Goal: Navigation & Orientation: Find specific page/section

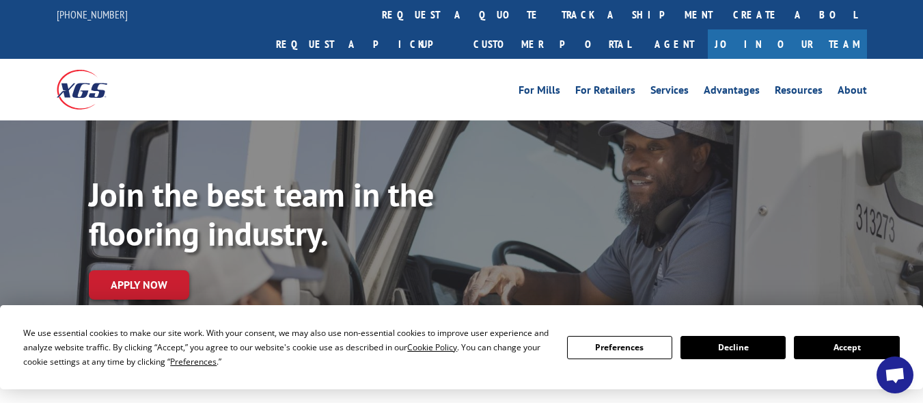
click at [873, 345] on button "Accept" at bounding box center [846, 347] width 105 height 23
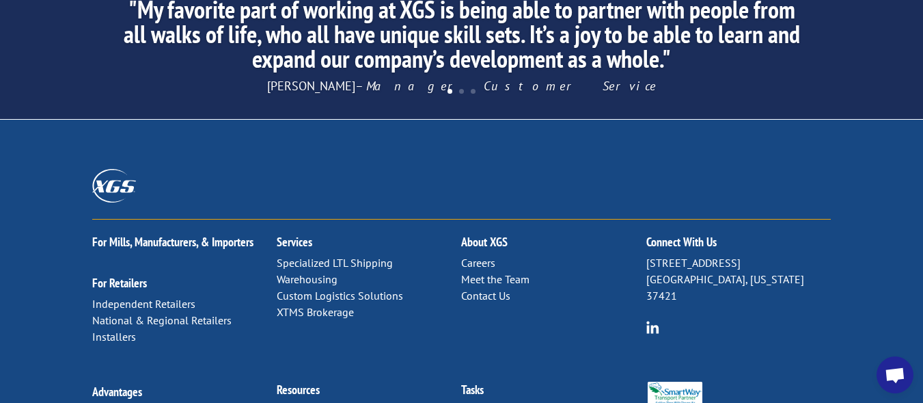
scroll to position [1488, 0]
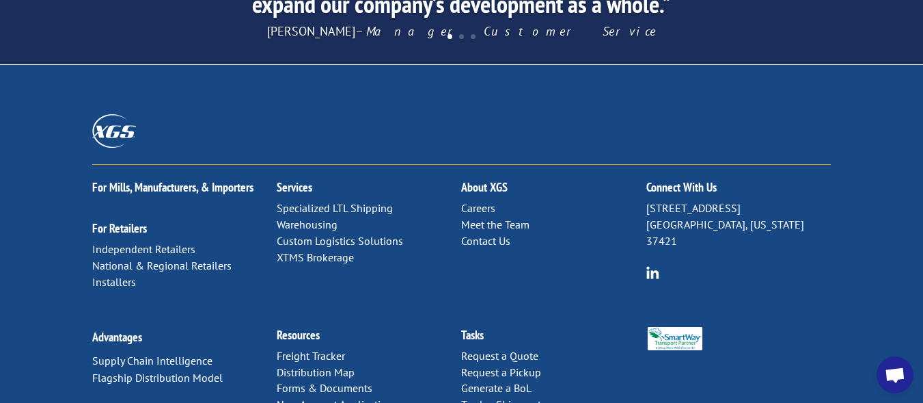
click at [329, 349] on link "Freight Tracker" at bounding box center [311, 356] width 68 height 14
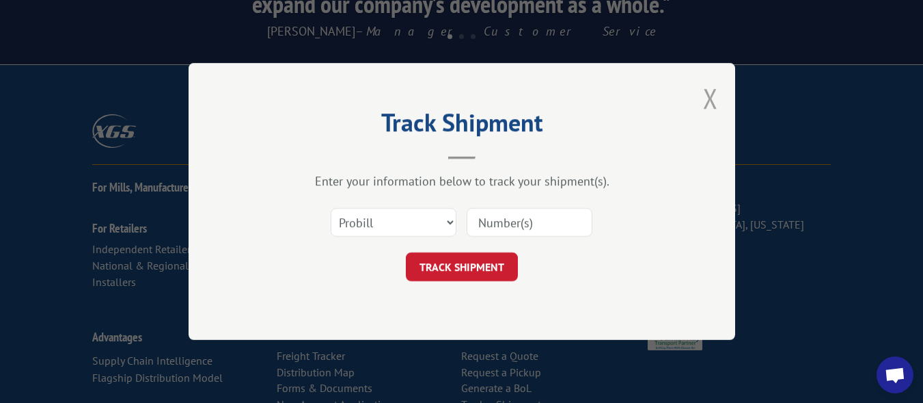
click at [708, 93] on button "Close modal" at bounding box center [710, 98] width 15 height 36
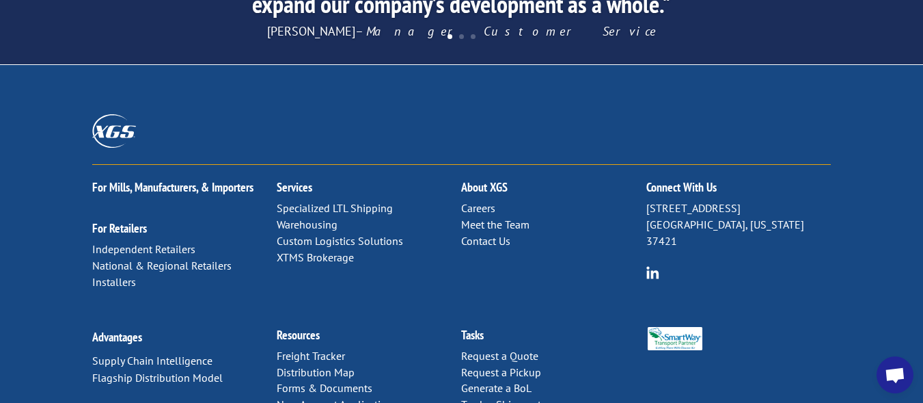
click at [519, 365] on link "Request a Pickup" at bounding box center [501, 372] width 80 height 14
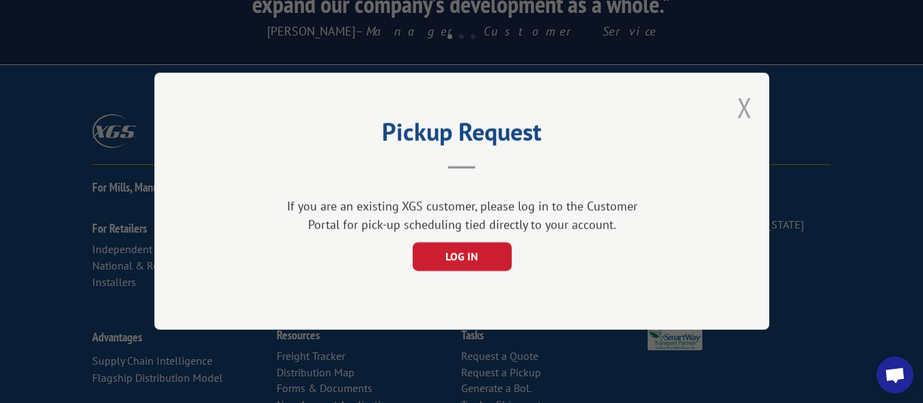
click at [746, 108] on button "Close modal" at bounding box center [744, 108] width 15 height 36
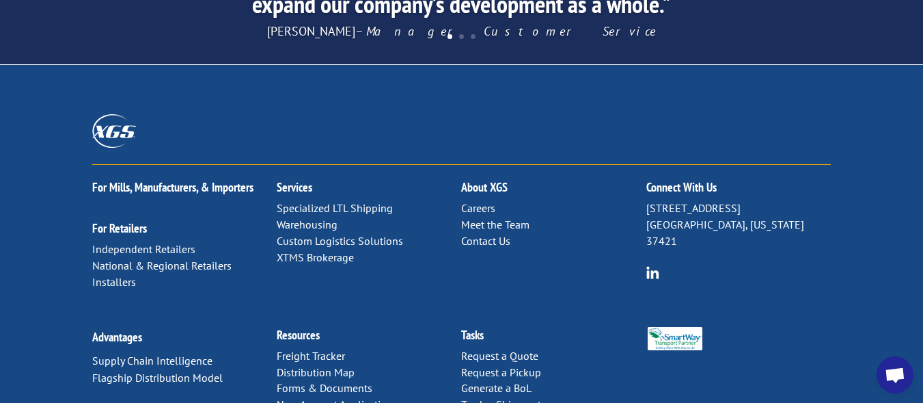
click at [340, 381] on link "Forms & Documents" at bounding box center [325, 388] width 96 height 14
click at [126, 275] on link "Installers" at bounding box center [114, 282] width 44 height 14
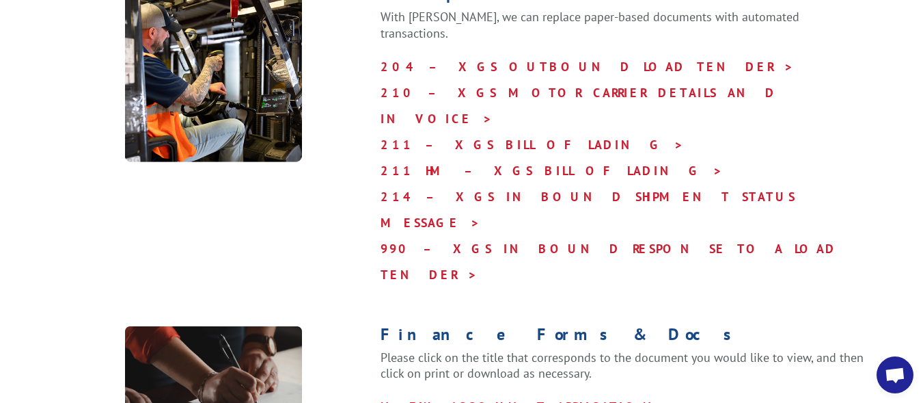
scroll to position [1056, 0]
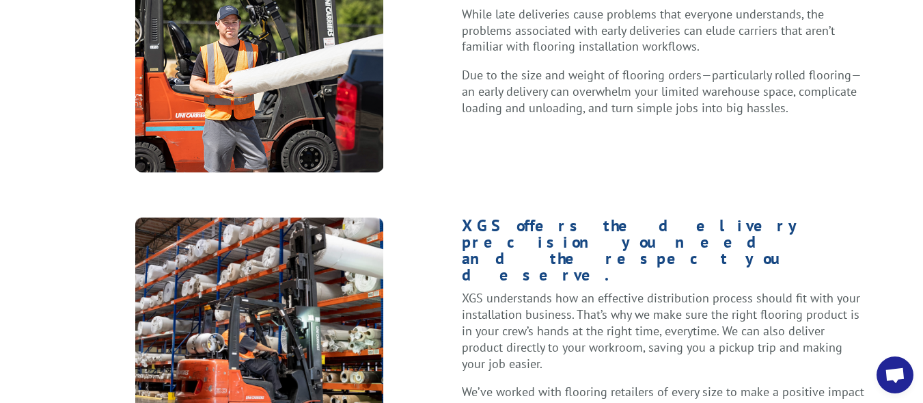
scroll to position [1056, 0]
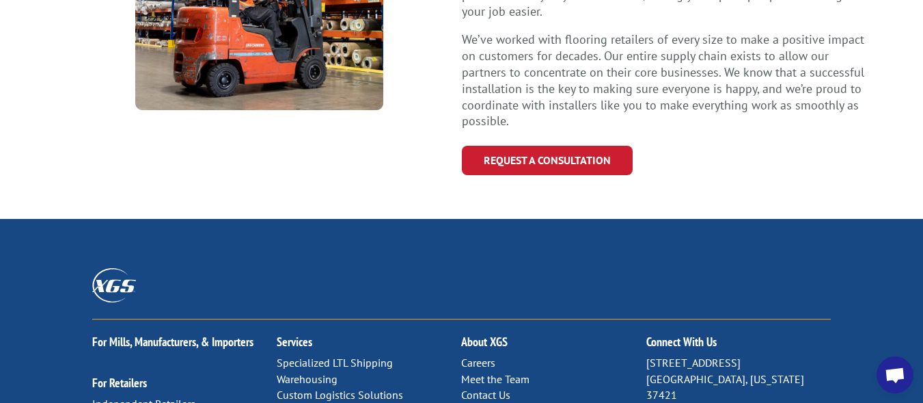
click at [484, 355] on link "Careers" at bounding box center [478, 362] width 34 height 14
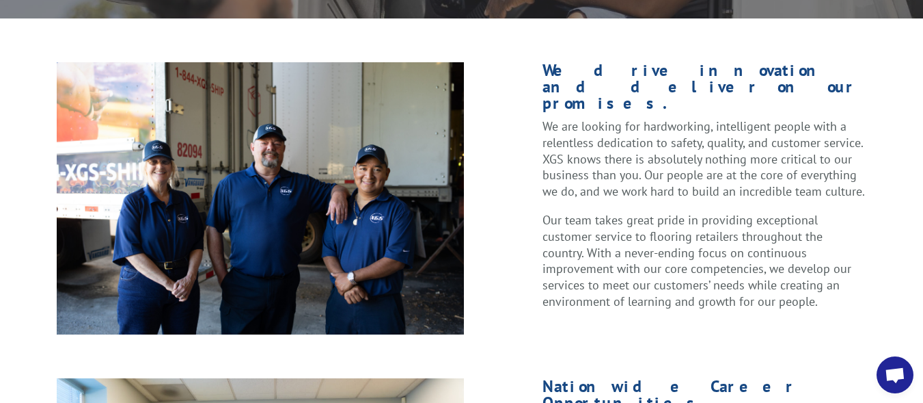
scroll to position [704, 0]
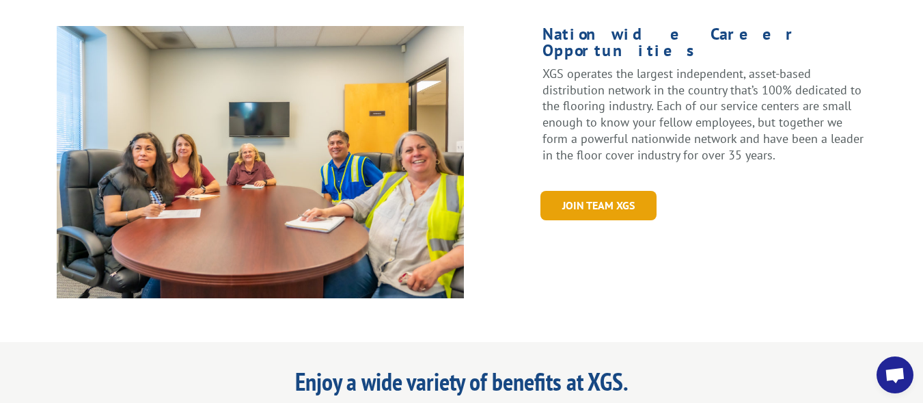
click at [628, 191] on link "Join Team XGS" at bounding box center [599, 205] width 116 height 29
